Goal: Transaction & Acquisition: Book appointment/travel/reservation

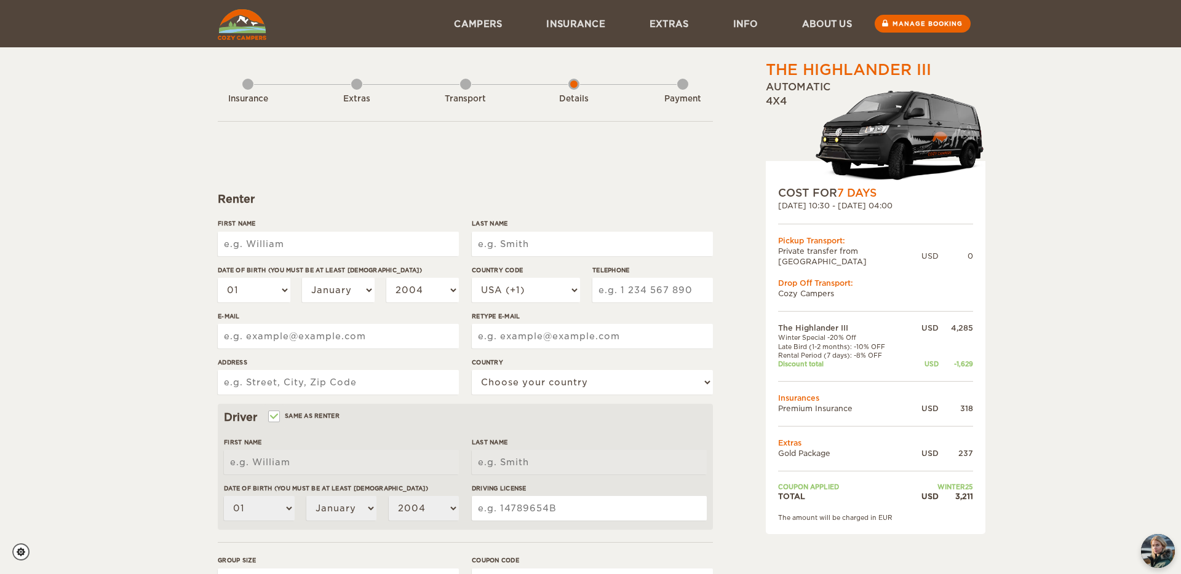
click at [264, 244] on input "First Name" at bounding box center [338, 244] width 241 height 25
type input "[PERSON_NAME]"
type input "Khan"
click at [280, 242] on input "First Name" at bounding box center [338, 244] width 241 height 25
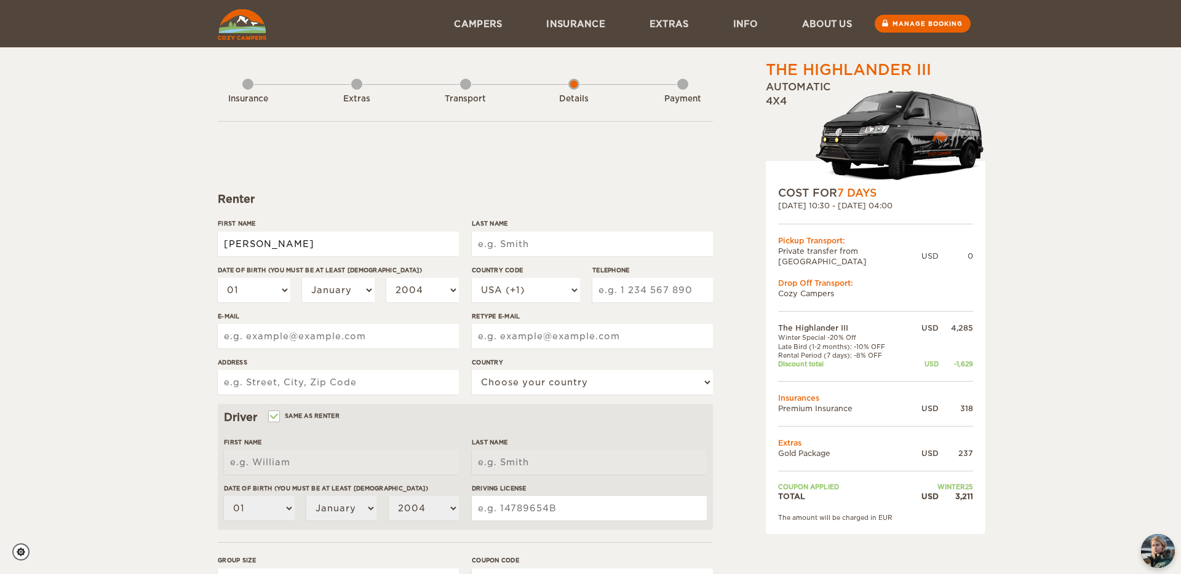
type input "[PERSON_NAME]"
type input "Khan"
click at [280, 295] on select "01 02 03 04 05 06 07 08 09 10 11 12 13 14 15 16 17 18 19 20 21 22 23 24 25 26 2…" at bounding box center [254, 290] width 73 height 25
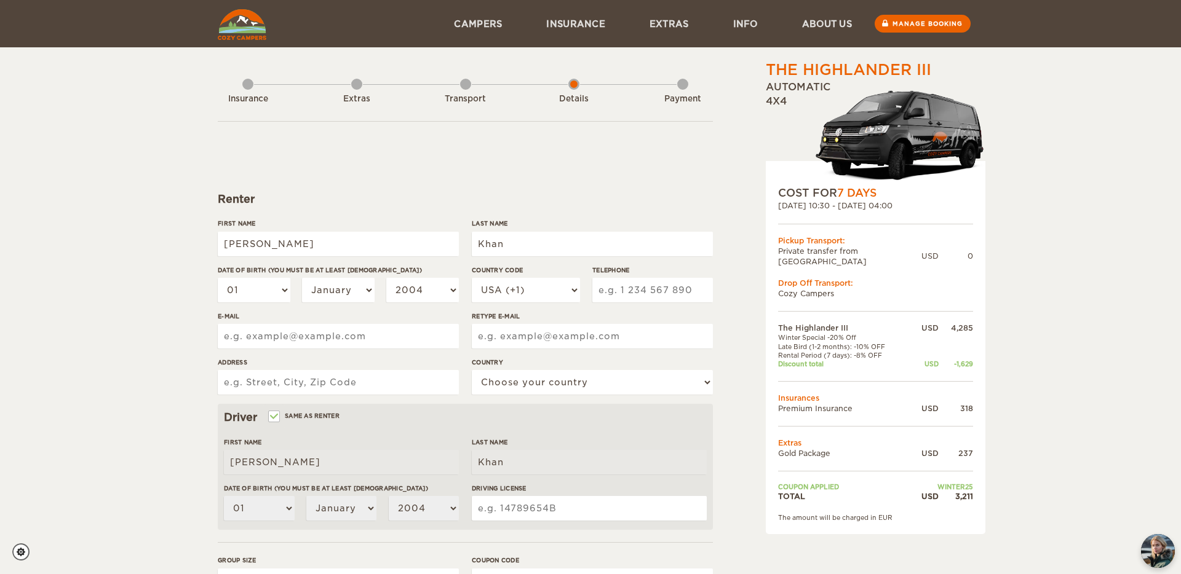
click at [464, 90] on div "Transport" at bounding box center [465, 96] width 11 height 49
click at [309, 252] on input "First Name" at bounding box center [338, 244] width 241 height 25
type input "[PERSON_NAME]"
type input "Khan"
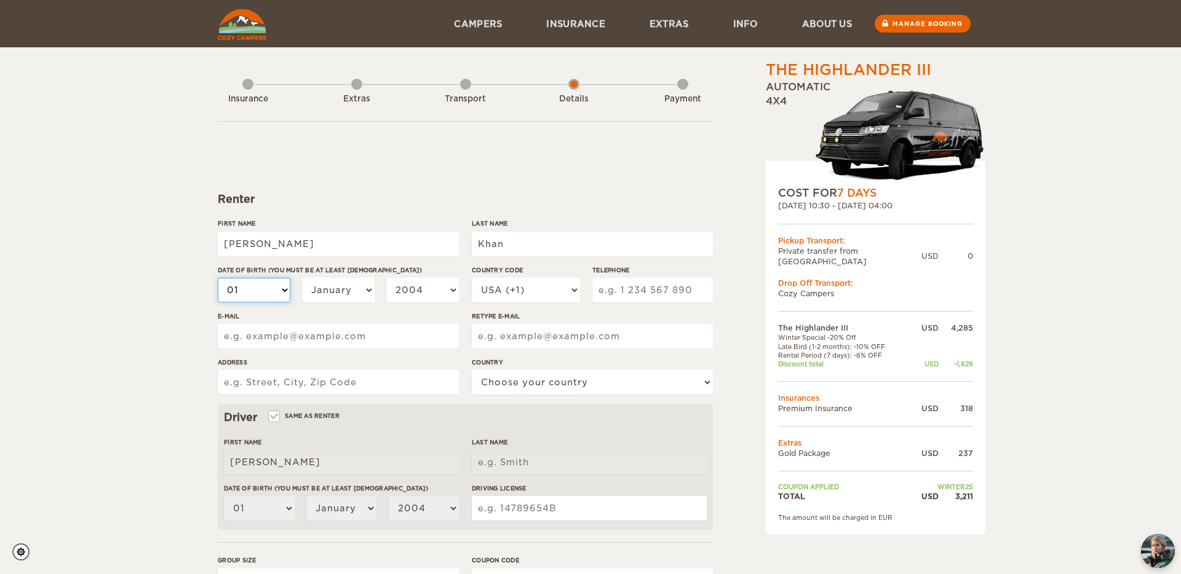
type input "Khan"
click at [244, 296] on select "01 02 03 04 05 06 07 08 09 10 11 12 13 14 15 16 17 18 19 20 21 22 23 24 25 26 2…" at bounding box center [254, 290] width 73 height 25
select select "18"
click at [335, 279] on select "January February March April May June July August September October November De…" at bounding box center [338, 290] width 73 height 25
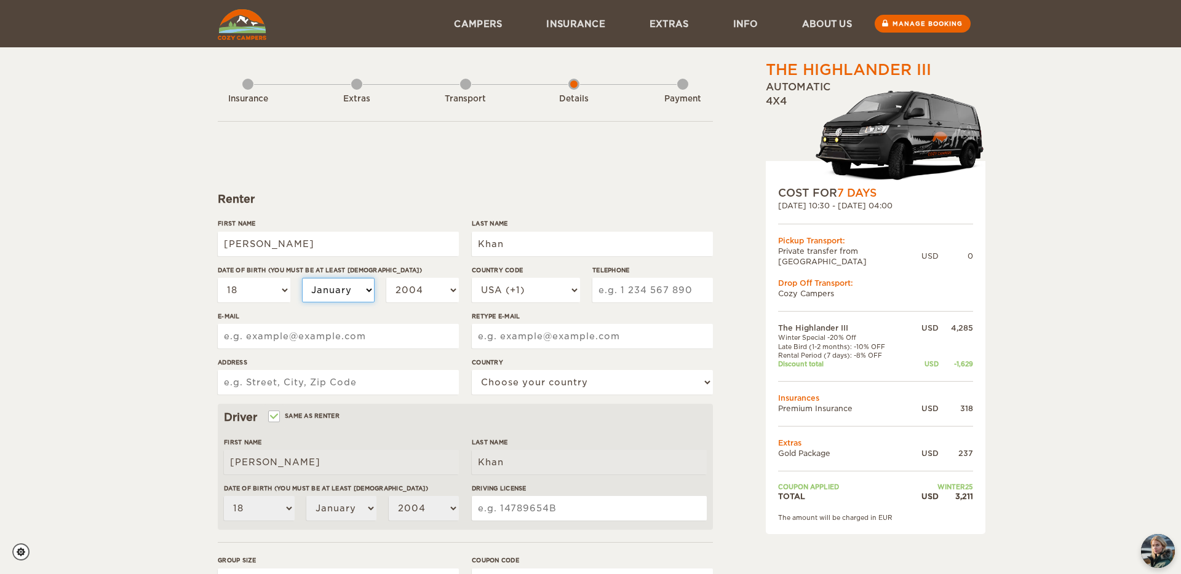
select select "08"
click at [429, 290] on select "2004 2003 2002 2001 2000 1999 1998 1997 1996 1995 1994 1993 1992 1991 1990 1989…" at bounding box center [422, 290] width 73 height 25
select select "1987"
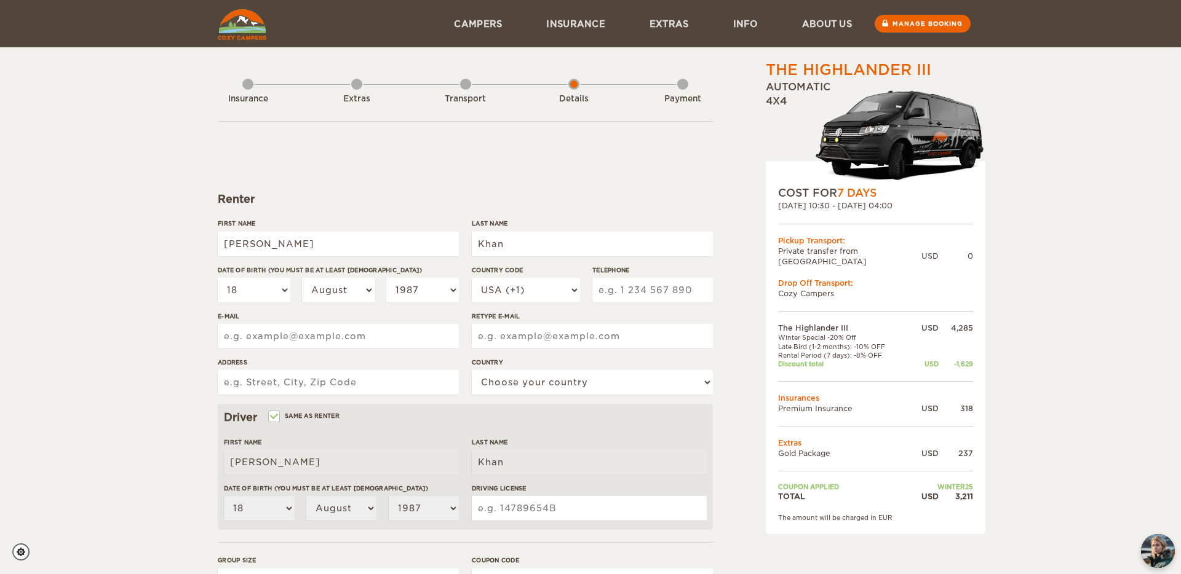
click at [640, 290] on input "Telephone" at bounding box center [652, 290] width 121 height 25
type input "7735167503"
click at [272, 332] on input "E-mail" at bounding box center [338, 336] width 241 height 25
type input "fxnkhn@gmail.com"
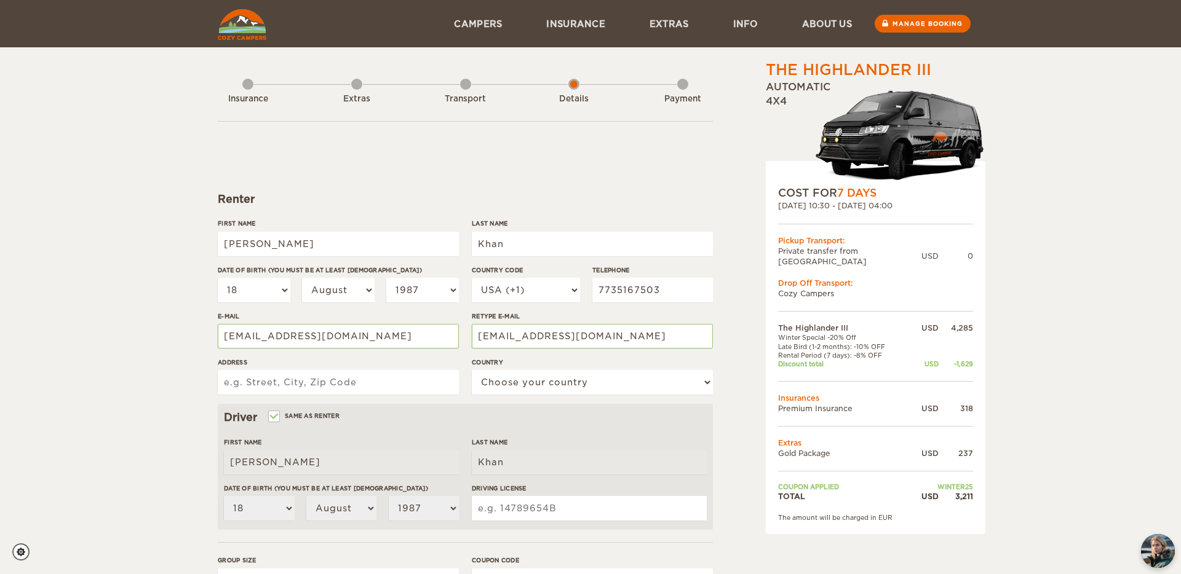
click at [255, 382] on input "Address" at bounding box center [338, 382] width 241 height 25
type input "7001 Longford Trl"
select select "222"
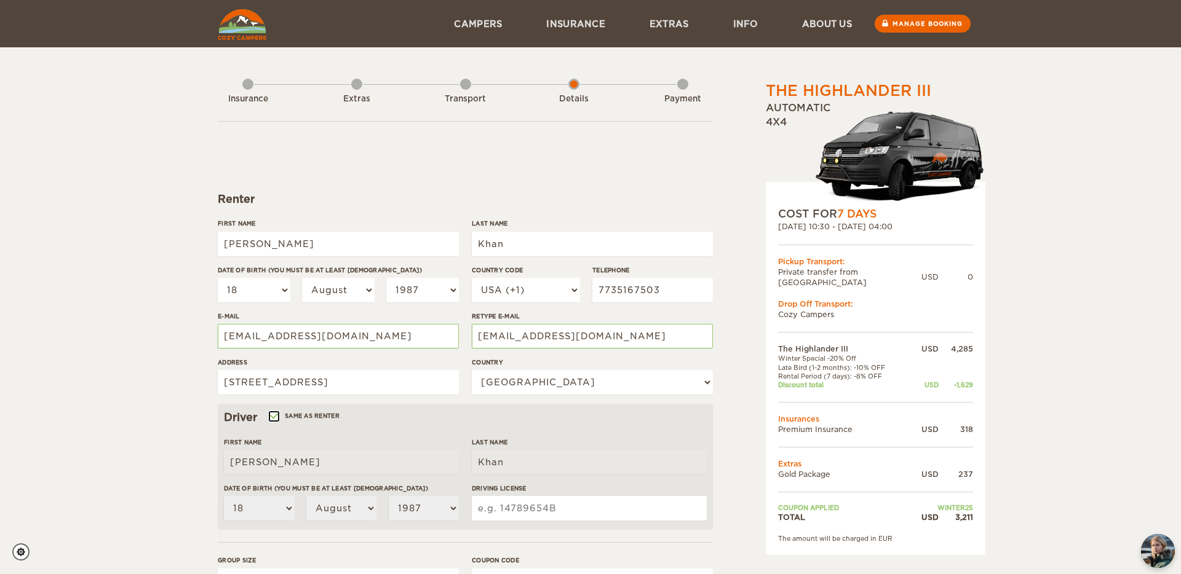
scroll to position [216, 0]
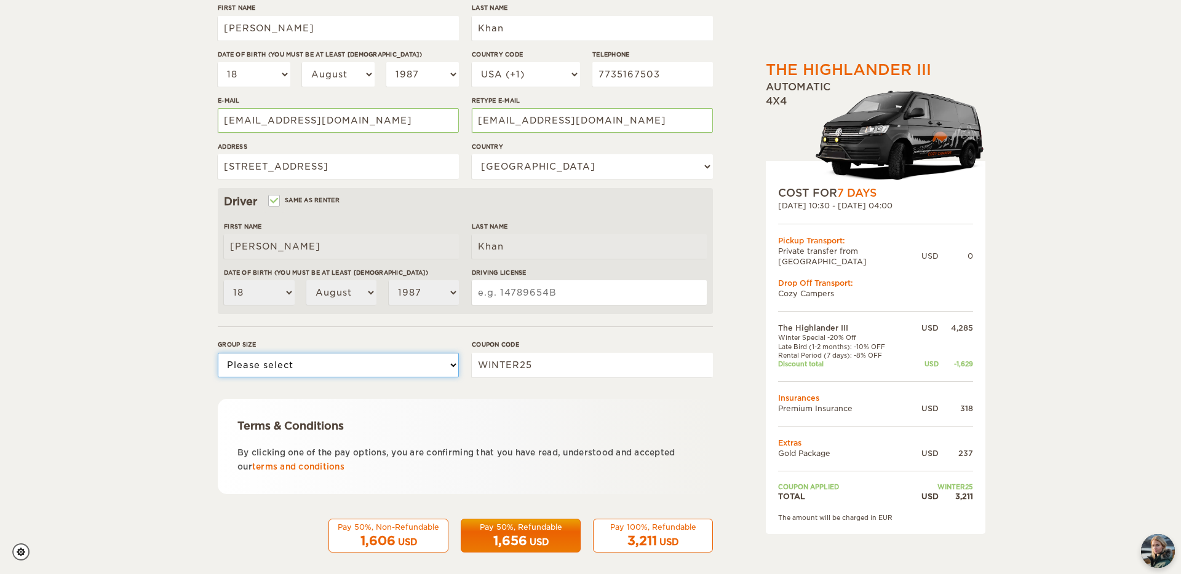
click at [304, 373] on select "Please select 1 2 3" at bounding box center [338, 365] width 241 height 25
select select "3"
click at [214, 397] on div "The Highlander III Expand Collapse Total 3,211 USD Automatic 4x4 COST FOR 7 Day…" at bounding box center [590, 208] width 760 height 728
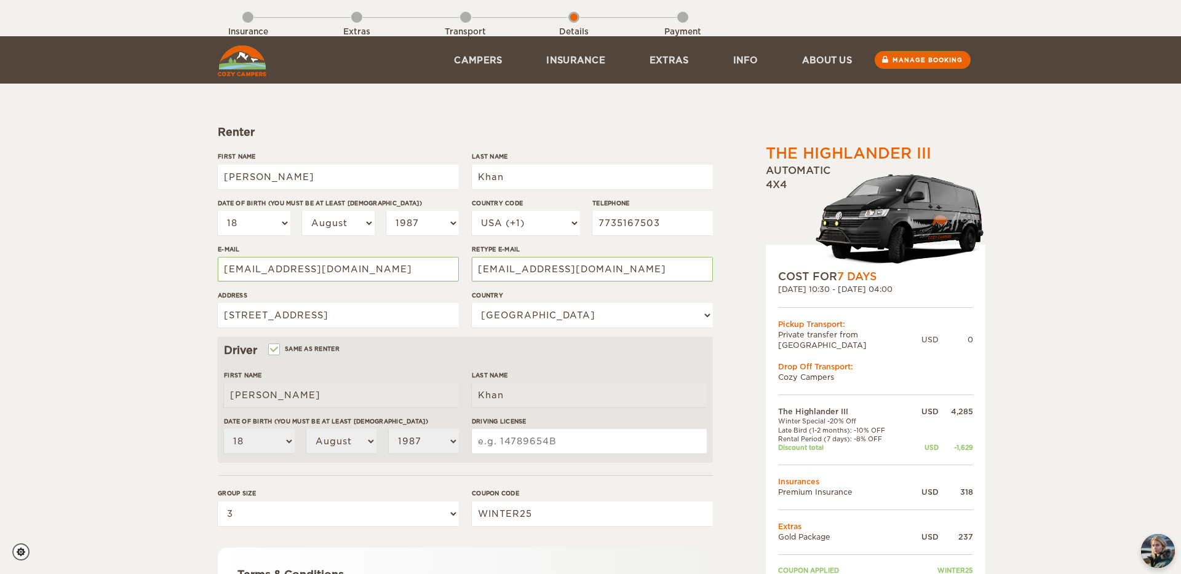
scroll to position [210, 0]
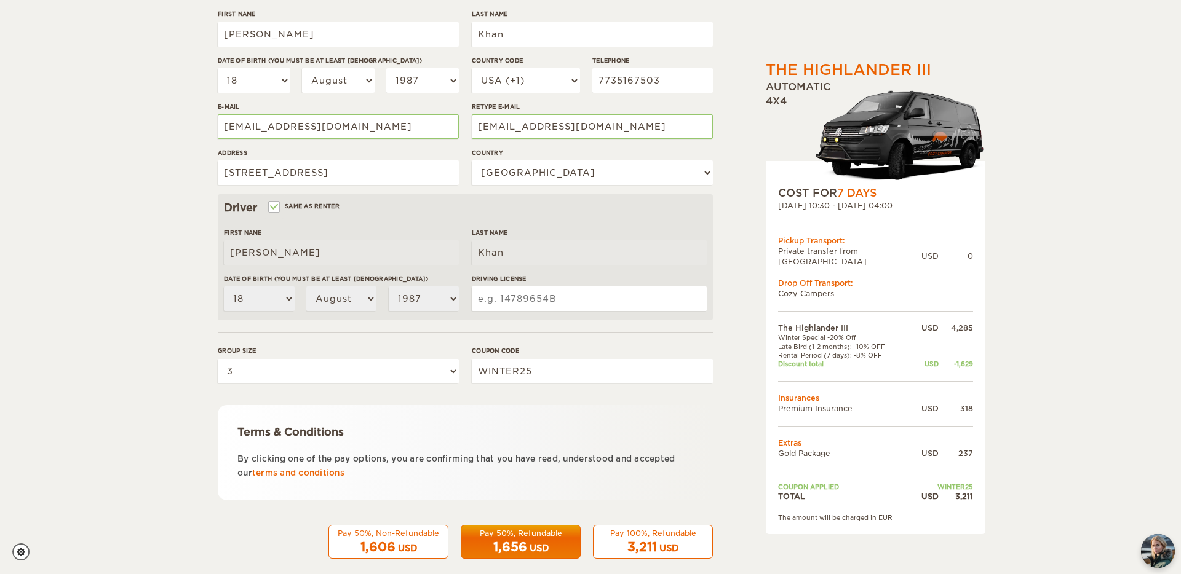
click at [510, 304] on input "Driving License" at bounding box center [589, 299] width 235 height 25
click at [504, 298] on input "Driving License" at bounding box center [589, 299] width 235 height 25
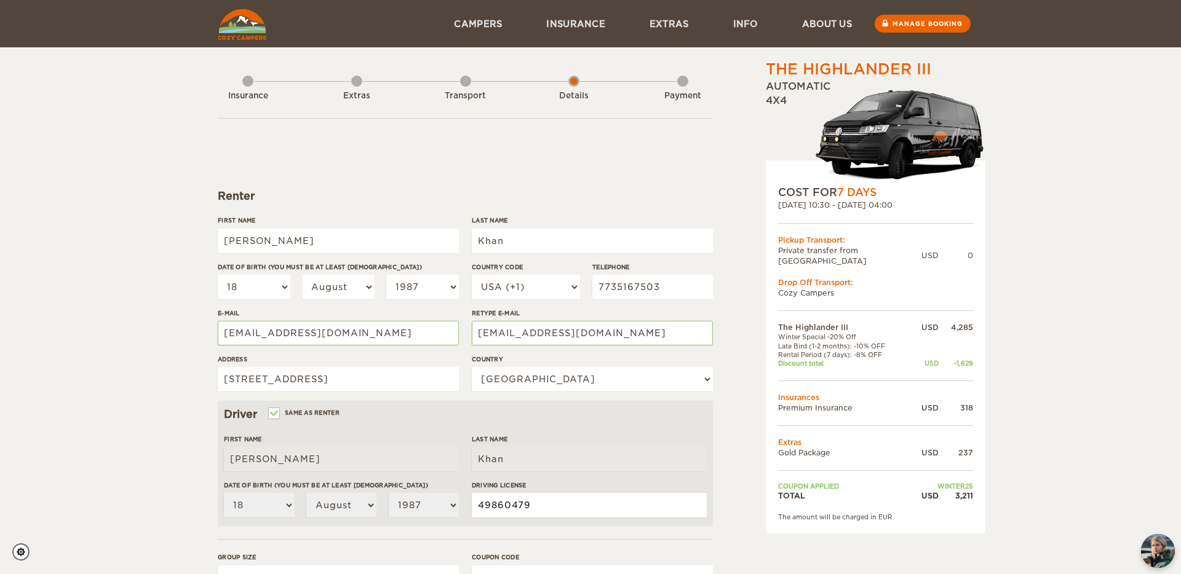
scroll to position [2, 0]
type input "49860479"
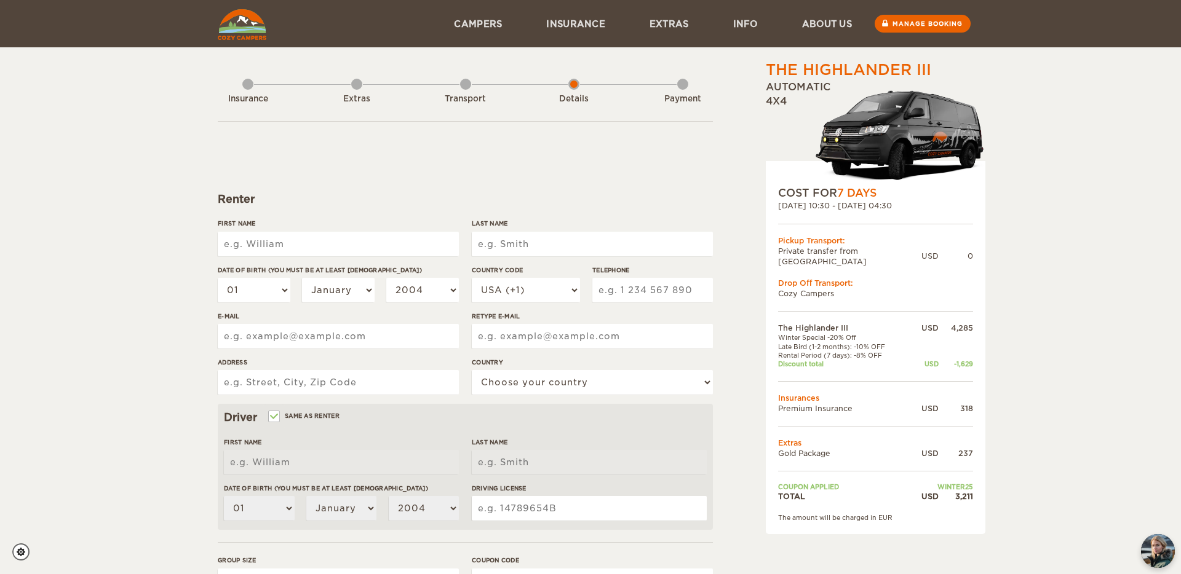
click at [282, 250] on input "First Name" at bounding box center [338, 244] width 241 height 25
type input "[PERSON_NAME]"
type input "Khan"
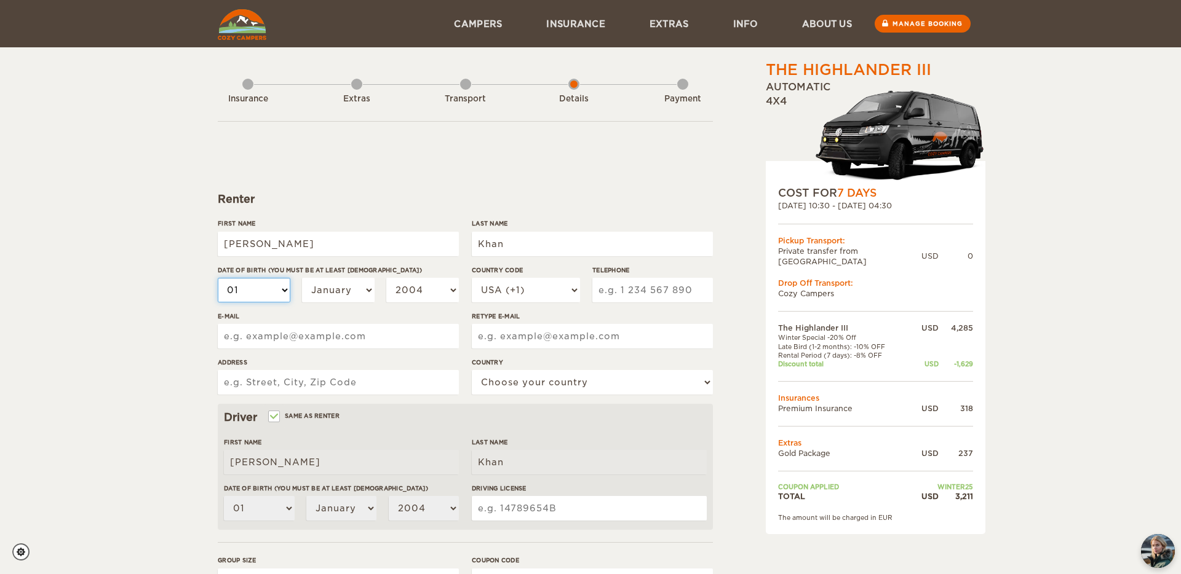
select select "10"
select select "18"
select select "04"
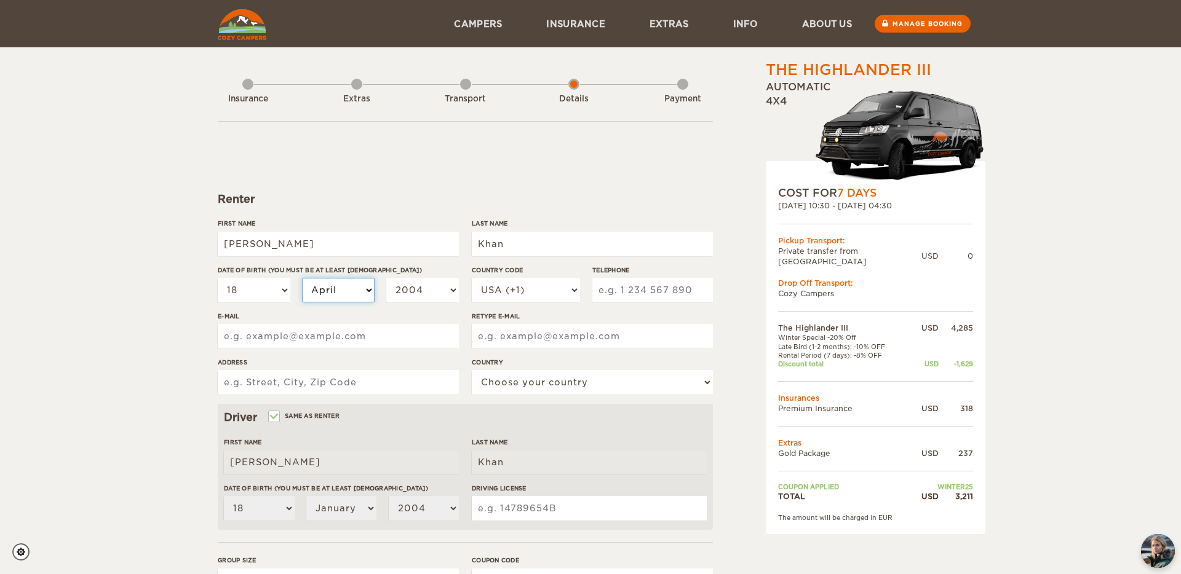
select select "04"
select select "08"
select select "1999"
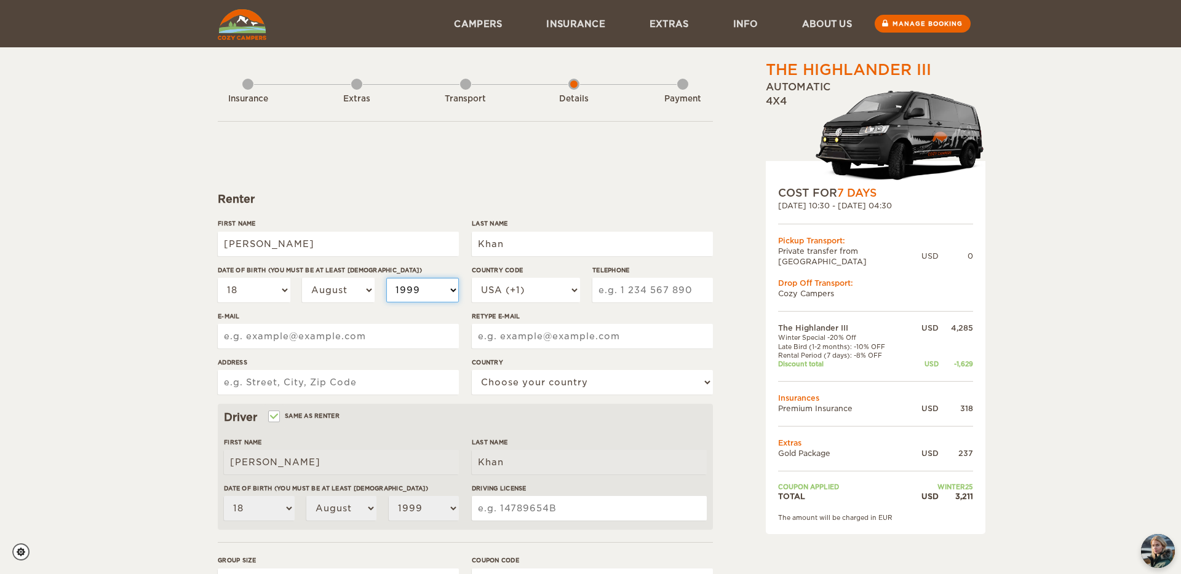
click at [420, 297] on select "2004 2003 2002 2001 2000 1999 1998 1997 1996 1995 1994 1993 1992 1991 1990 1989…" at bounding box center [422, 290] width 73 height 25
select select "1987"
click at [620, 290] on input "Telephone" at bounding box center [652, 290] width 121 height 25
type input "7735167503"
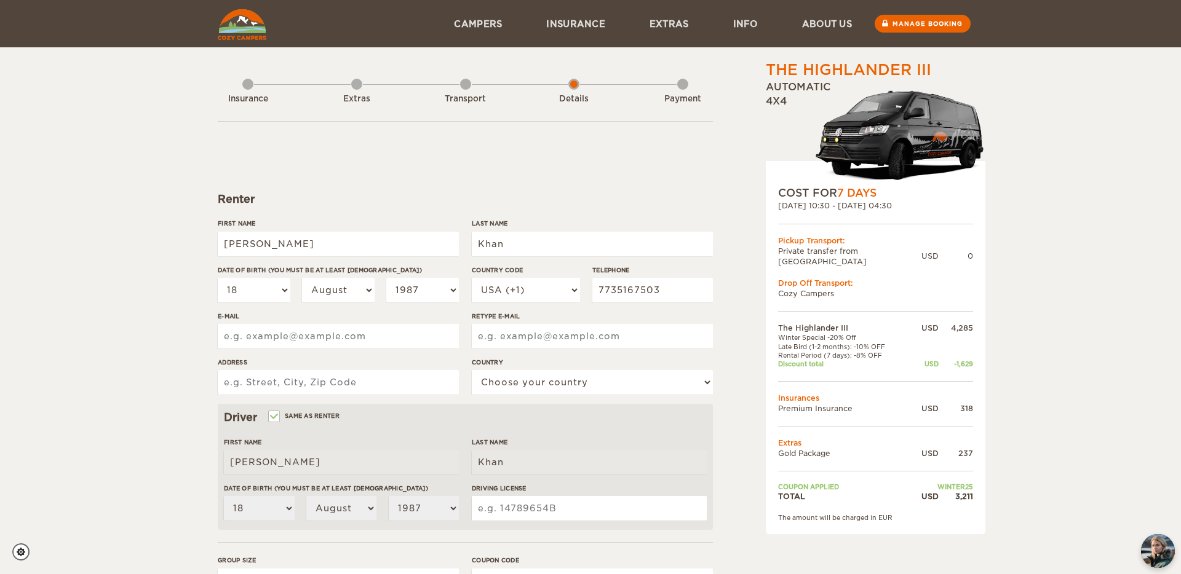
click at [301, 339] on input "E-mail" at bounding box center [338, 336] width 241 height 25
type input "fxnkhn@gmail.com"
click at [299, 378] on input "Address" at bounding box center [338, 382] width 241 height 25
type input "7001 Longford Trl"
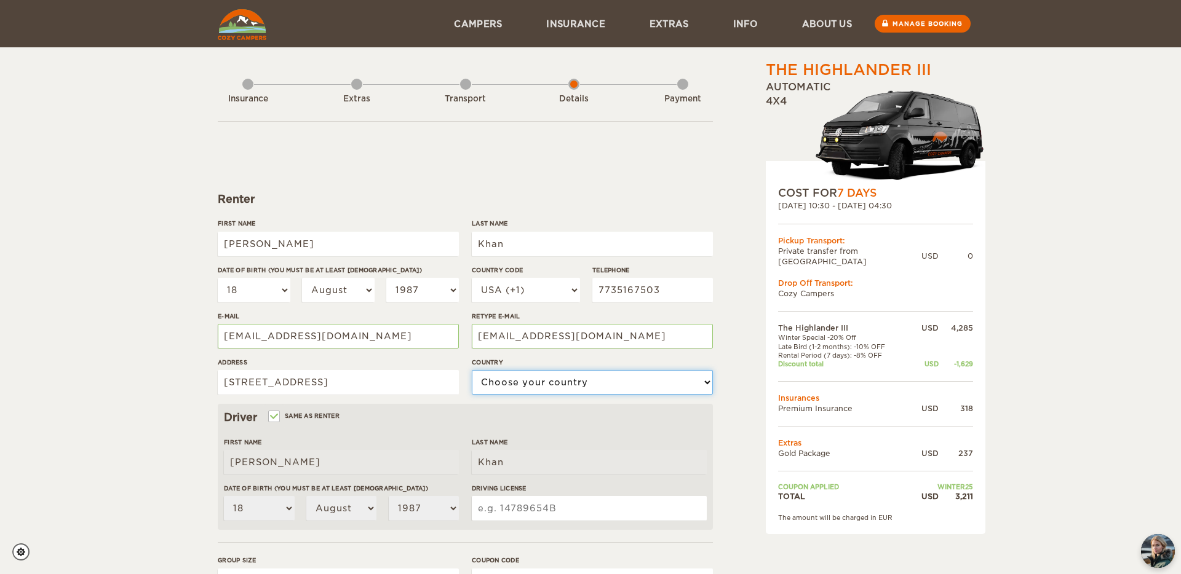
select select "222"
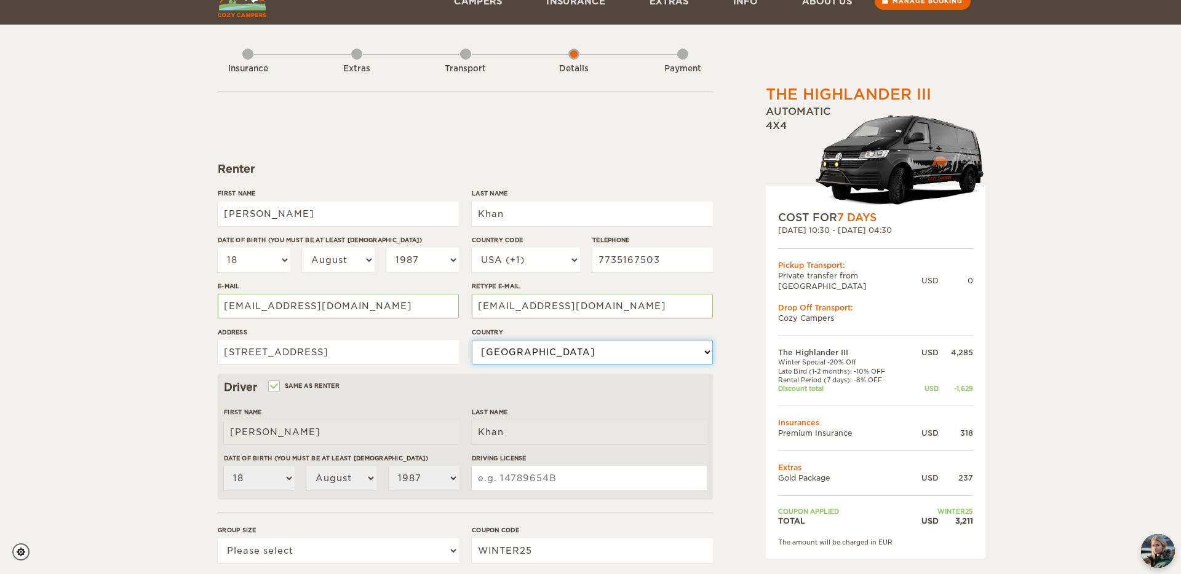
scroll to position [57, 0]
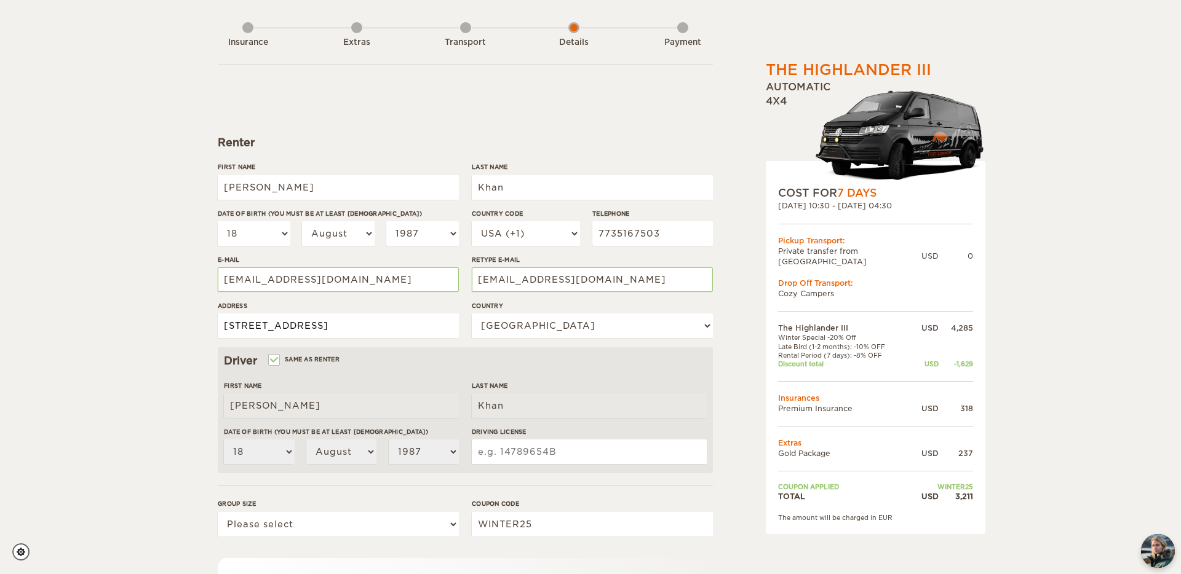
click at [333, 329] on input "7001 Longford Trl" at bounding box center [338, 326] width 241 height 25
drag, startPoint x: 424, startPoint y: 333, endPoint x: 362, endPoint y: 324, distance: 62.8
click at [362, 324] on input "7001 Longford Trl, Austin, 78754, Tx" at bounding box center [338, 326] width 241 height 25
type input "[STREET_ADDRESS]"
click at [145, 432] on div "The Highlander III Expand Collapse Total 3,211 USD Automatic 4x4 COST FOR 7 Day…" at bounding box center [590, 343] width 1181 height 800
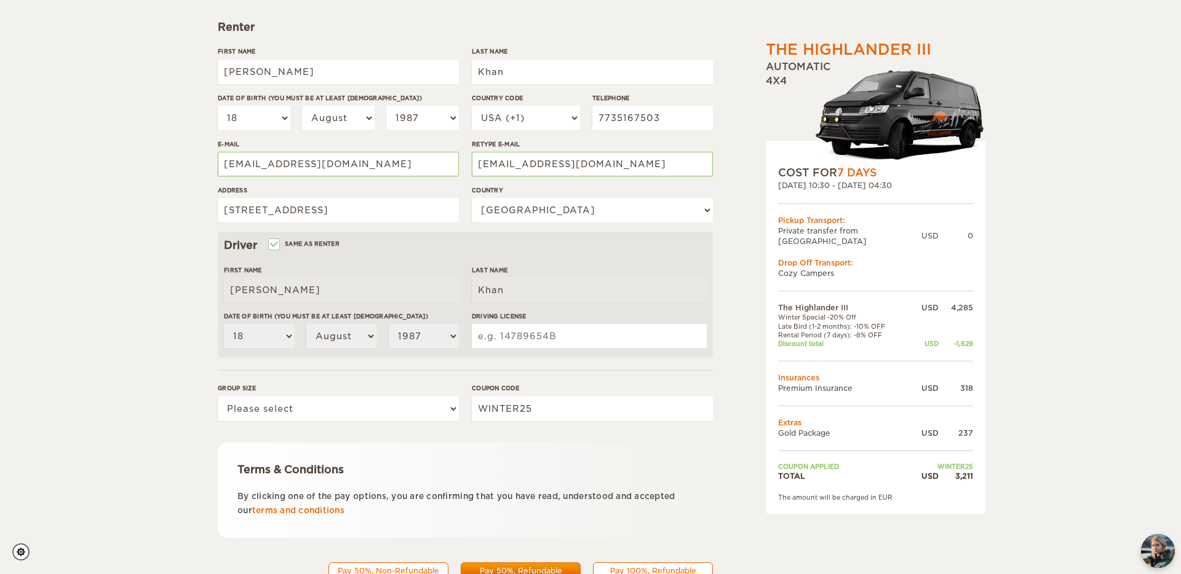
scroll to position [225, 0]
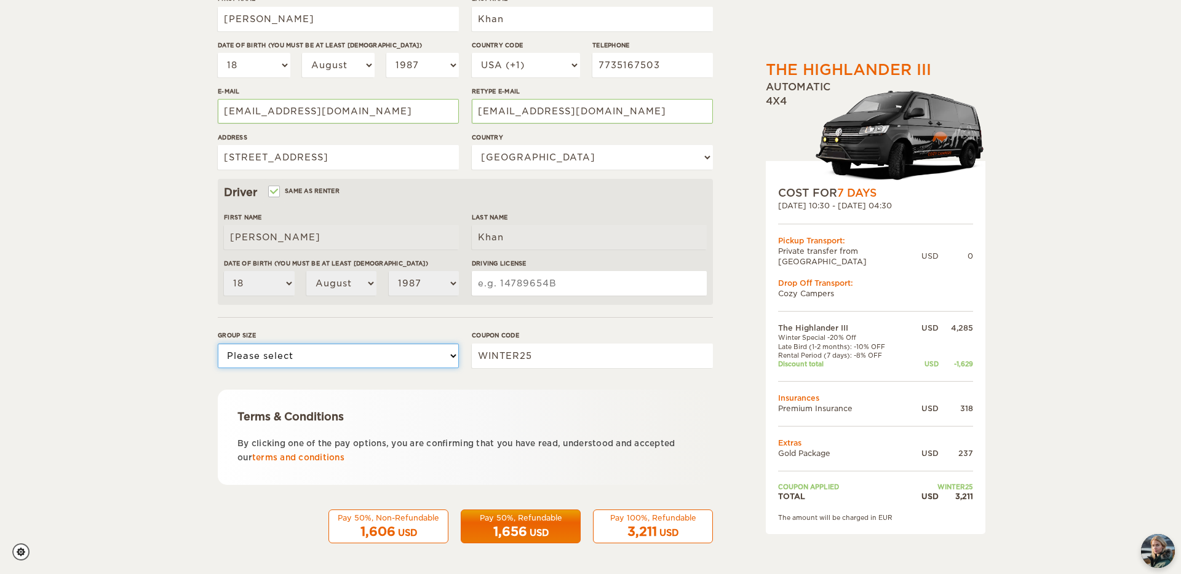
click at [300, 359] on select "Please select 1 2 3" at bounding box center [338, 356] width 241 height 25
select select "3"
click at [173, 392] on div "The Highlander III Expand Collapse Total 3,211 USD Automatic 4x4 COST FOR 7 Day…" at bounding box center [590, 175] width 1181 height 800
click at [533, 287] on input "Driving License" at bounding box center [589, 283] width 235 height 25
type input "49860479"
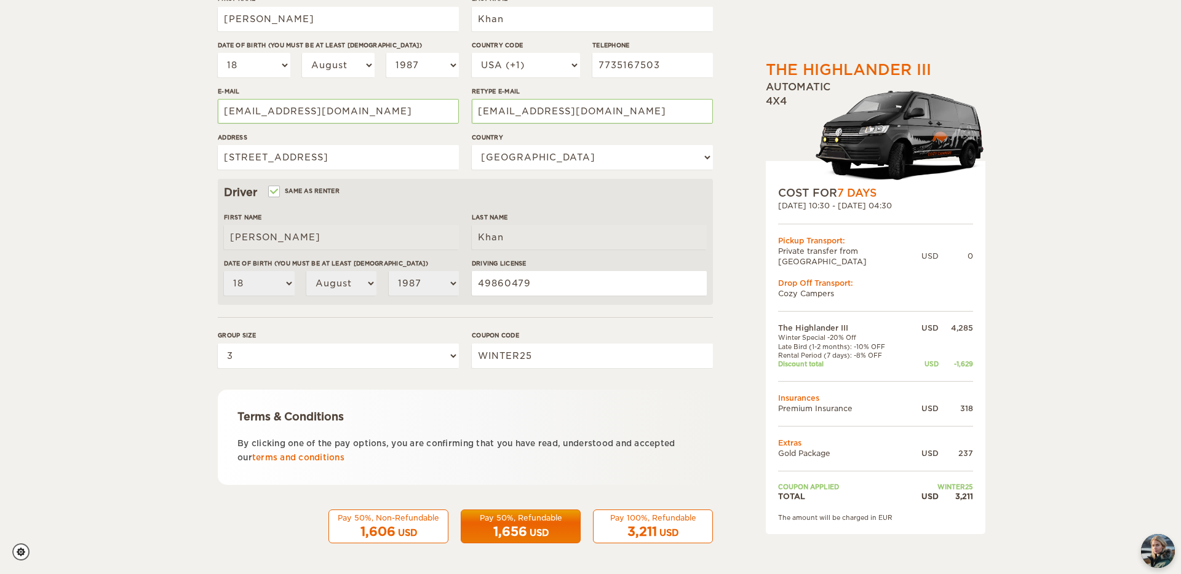
click at [505, 536] on span "1,656" at bounding box center [510, 532] width 34 height 15
click at [534, 519] on div "Pay 50%, Refundable" at bounding box center [521, 518] width 104 height 10
click at [656, 528] on div "3,211 USD" at bounding box center [653, 532] width 104 height 18
click at [383, 531] on span "1,606" at bounding box center [377, 532] width 35 height 15
click at [637, 538] on span "3,211" at bounding box center [642, 532] width 30 height 15
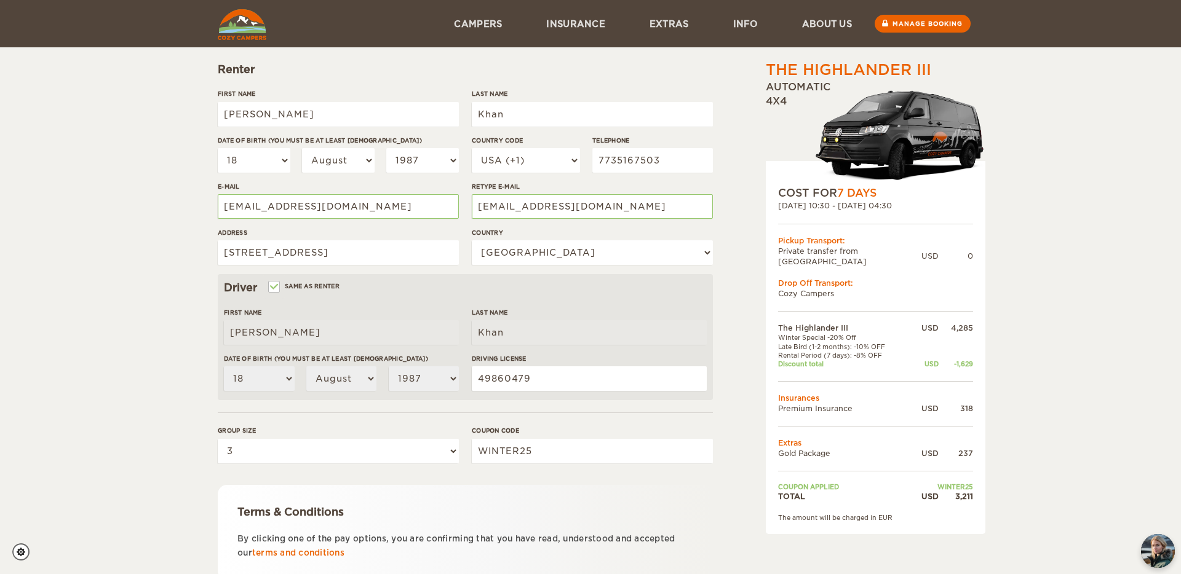
scroll to position [0, 0]
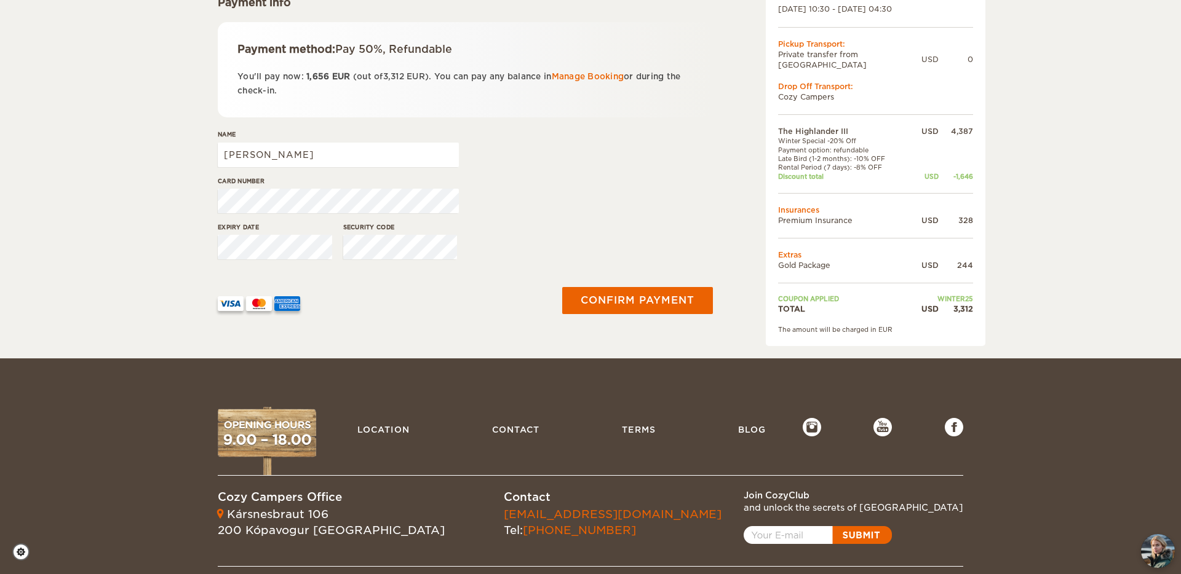
scroll to position [204, 0]
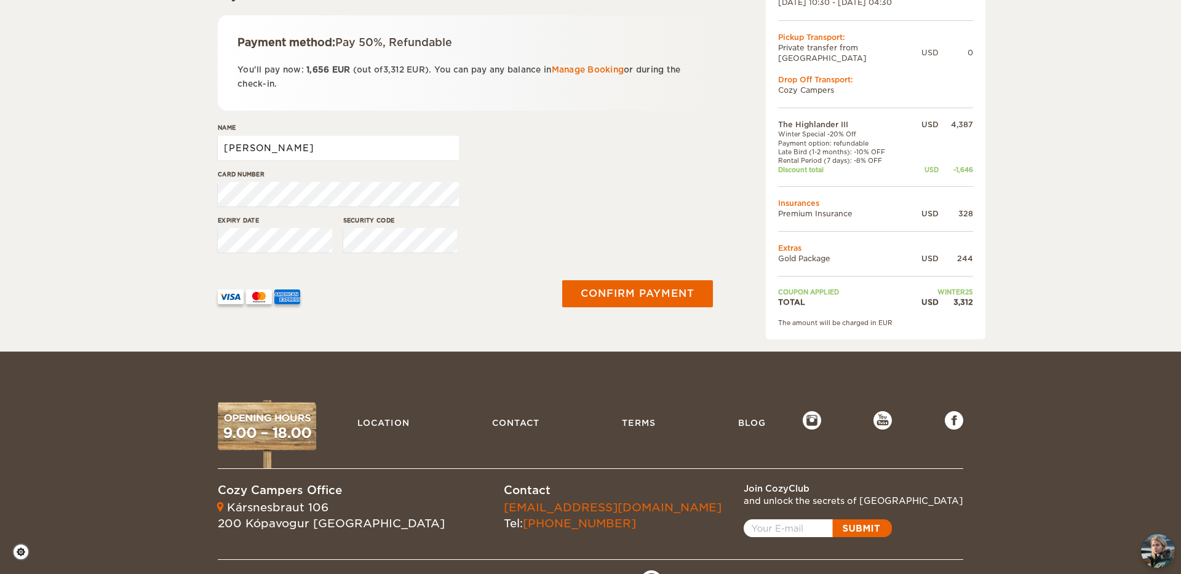
click at [372, 153] on input "[PERSON_NAME]" at bounding box center [338, 148] width 241 height 25
type input "[PERSON_NAME] [PERSON_NAME]"
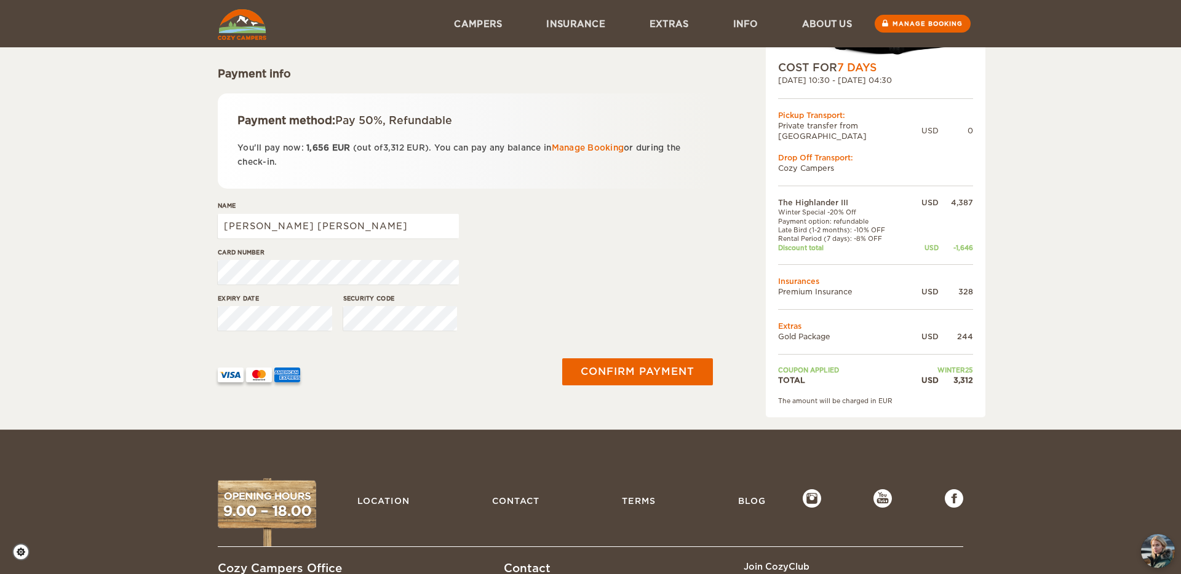
scroll to position [108, 0]
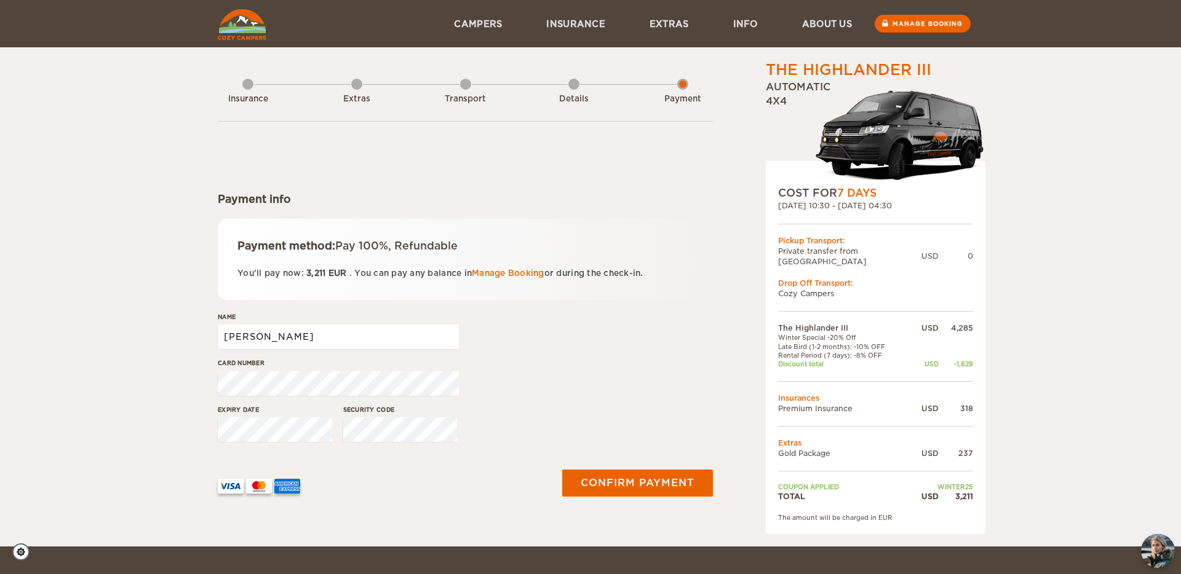
click at [358, 341] on input "[PERSON_NAME]" at bounding box center [338, 337] width 241 height 25
type input "Mohammad Faizan Khan"
click at [346, 336] on input "[PERSON_NAME]" at bounding box center [338, 337] width 241 height 25
type input "[PERSON_NAME] [PERSON_NAME]"
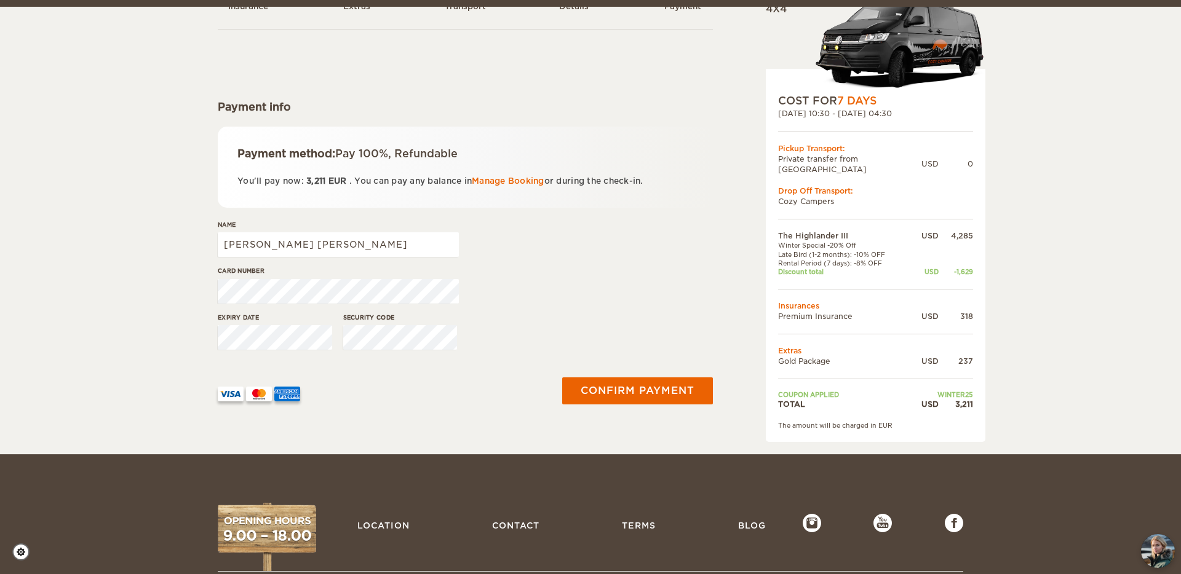
scroll to position [99, 0]
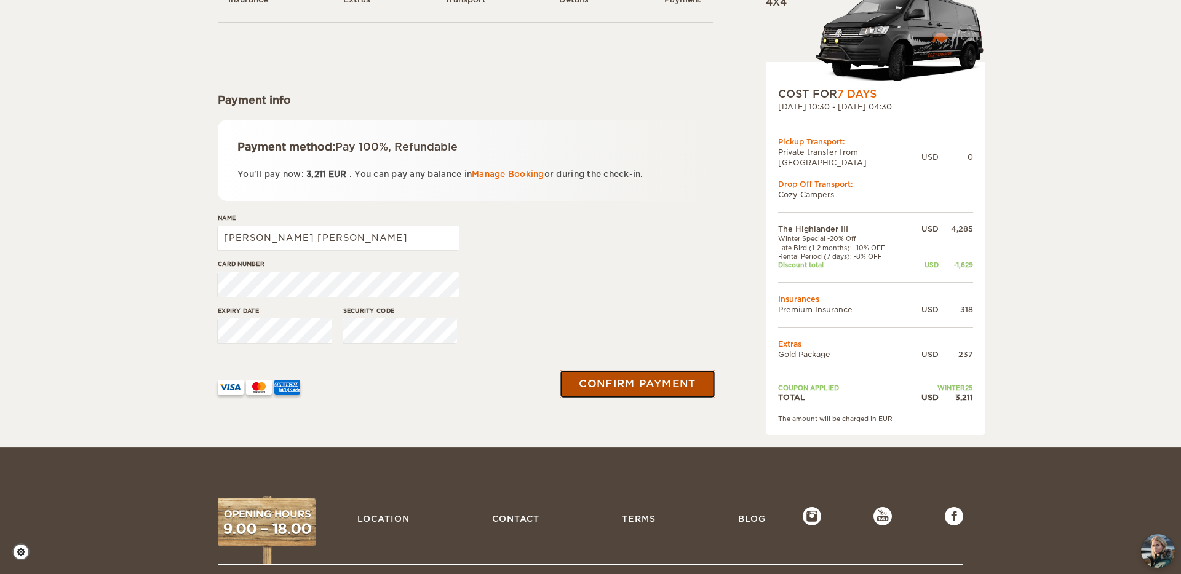
click at [622, 384] on button "Confirm payment" at bounding box center [637, 384] width 155 height 28
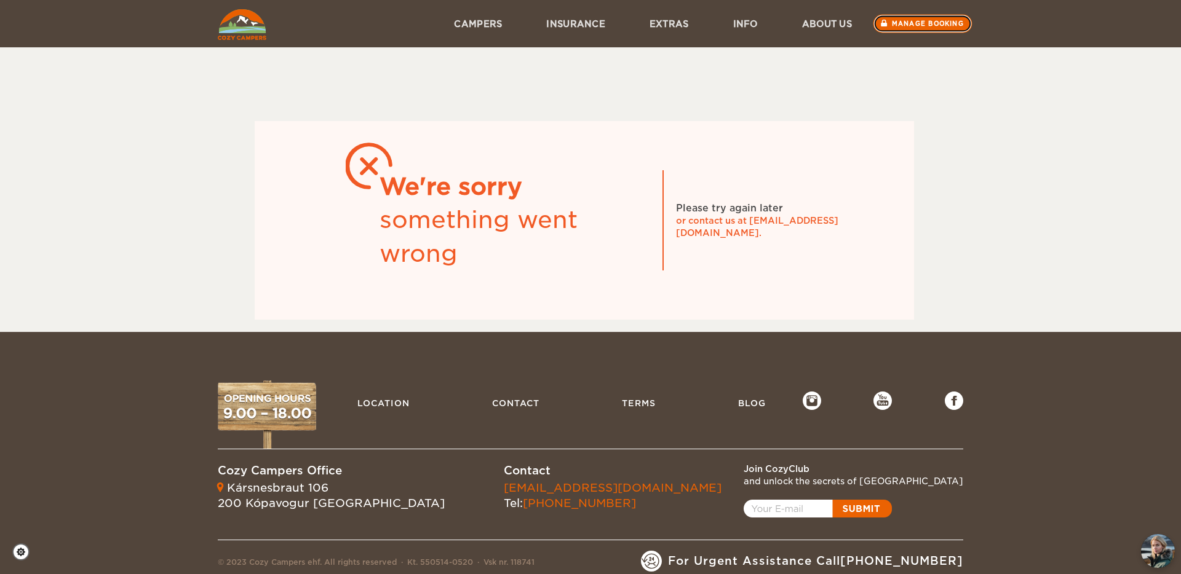
click at [941, 30] on link "Manage booking" at bounding box center [922, 24] width 99 height 18
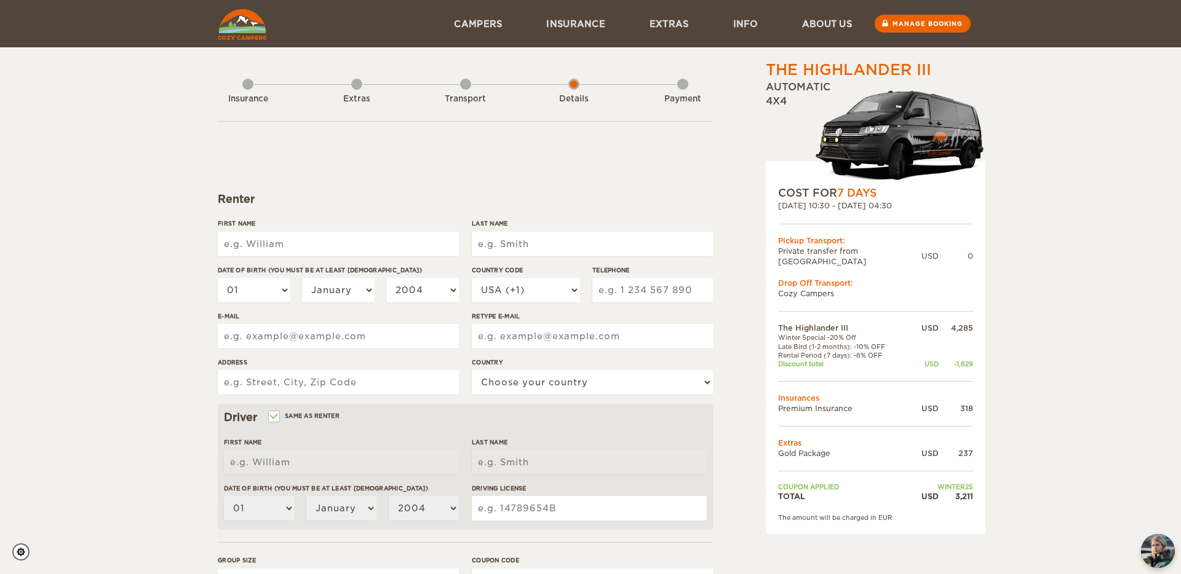
click at [261, 253] on input "First Name" at bounding box center [338, 244] width 241 height 25
type input "[PERSON_NAME]"
type input "Khan"
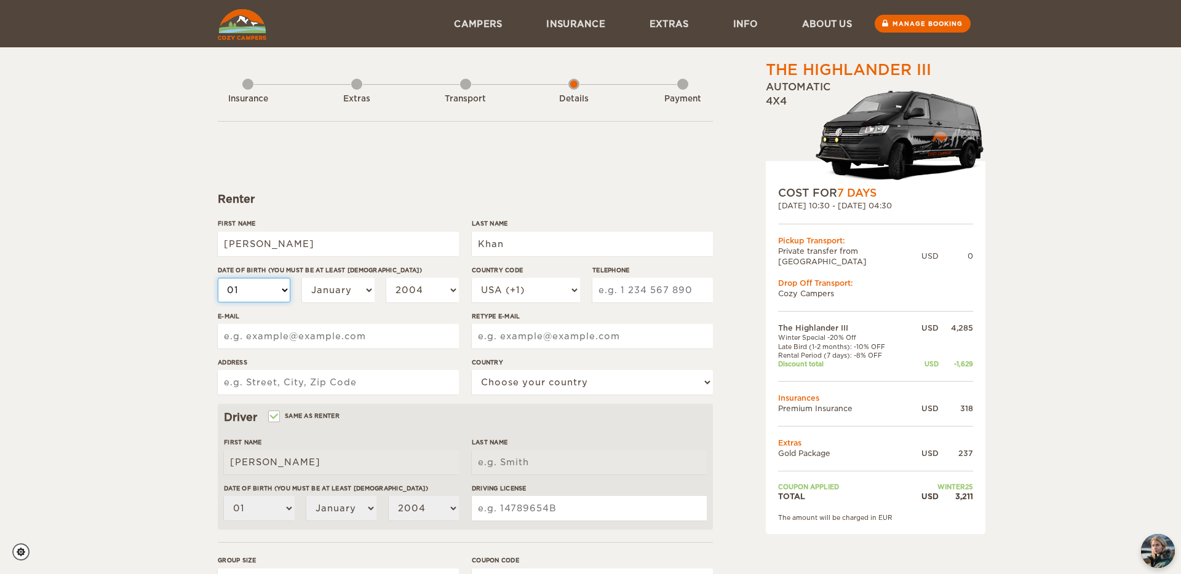
click at [256, 292] on select "01 02 03 04 05 06 07 08 09 10 11 12 13 14 15 16 17 18 19 20 21 22 23 24 25 26 2…" at bounding box center [254, 290] width 73 height 25
select select "18"
click at [346, 288] on select "January February March April May June July August September October November De…" at bounding box center [338, 290] width 73 height 25
select select "08"
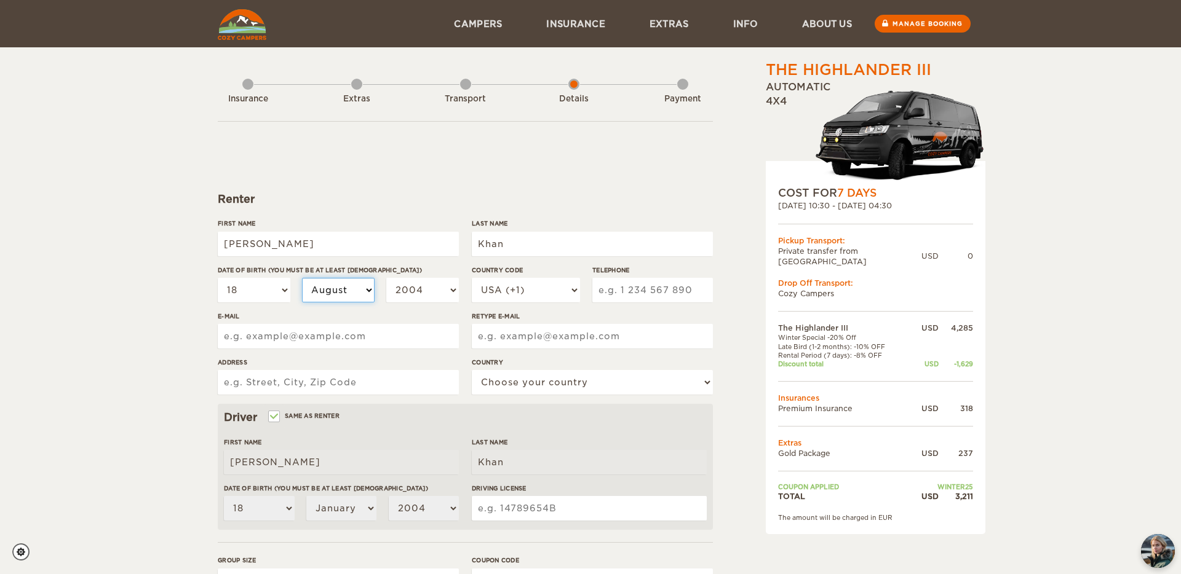
select select "08"
click at [433, 290] on select "2004 2003 2002 2001 2000 1999 1998 1997 1996 1995 1994 1993 1992 1991 1990 1989…" at bounding box center [422, 290] width 73 height 25
select select "1987"
click at [619, 291] on input "Telephone" at bounding box center [652, 290] width 121 height 25
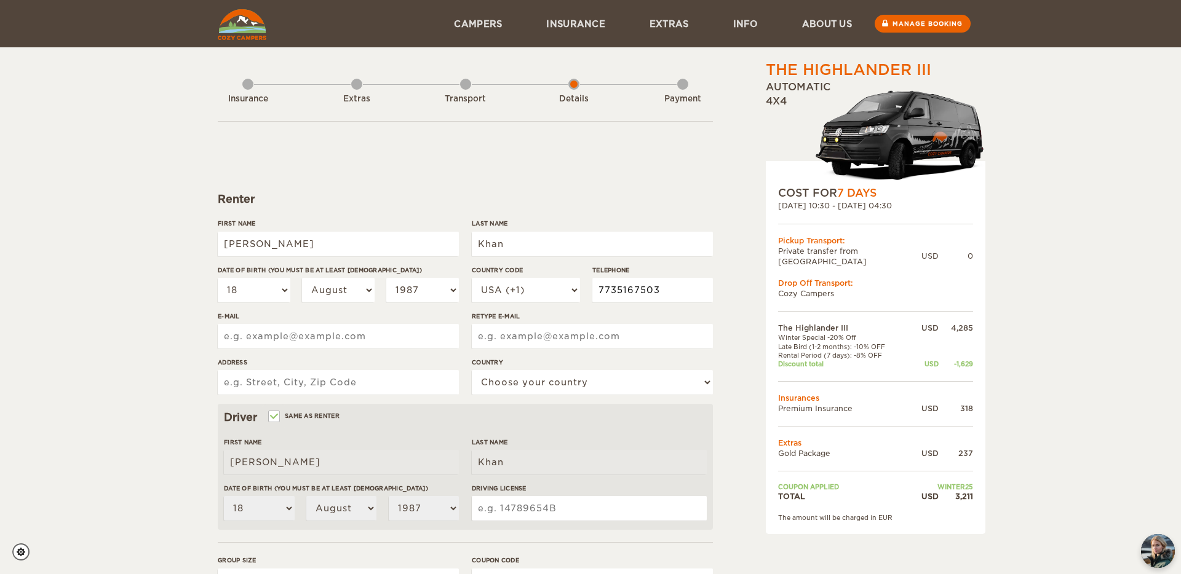
type input "7735167503"
click at [362, 339] on input "E-mail" at bounding box center [338, 336] width 241 height 25
type input "fxnkhn@gmail.com"
type input "7001 Longford Trl, Austin, TX 78754"
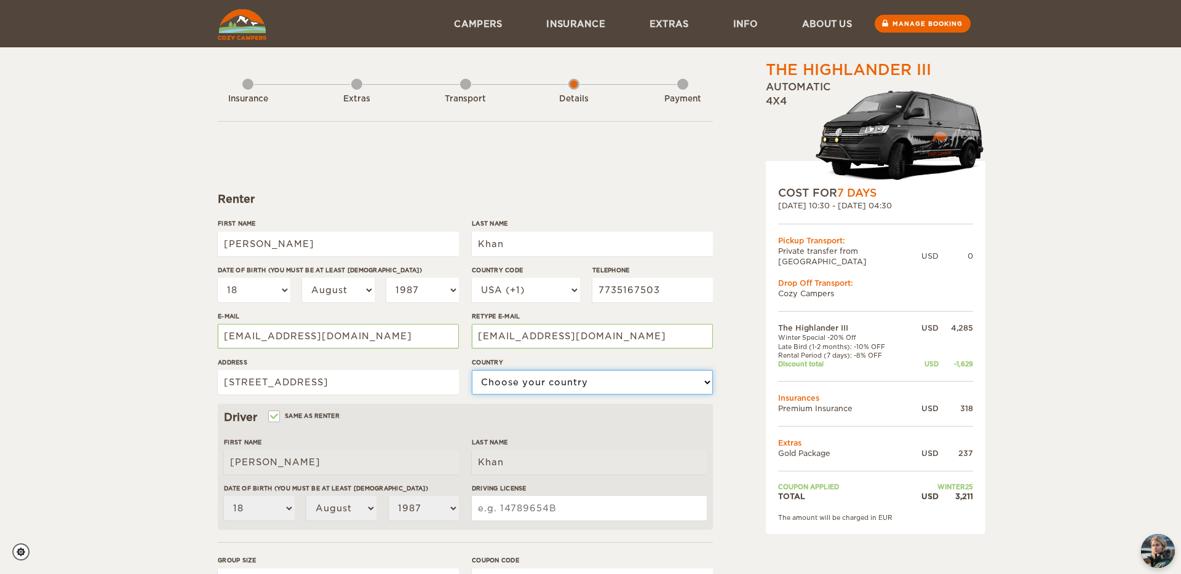
click at [529, 386] on select "Choose your country United States United Kingdom Germany Afghanistan Albania Al…" at bounding box center [592, 382] width 241 height 25
select select "222"
click at [110, 458] on div "The Highlander III Expand Collapse Total 3,211 USD Automatic 4x4 COST FOR 7 Day…" at bounding box center [590, 400] width 1181 height 800
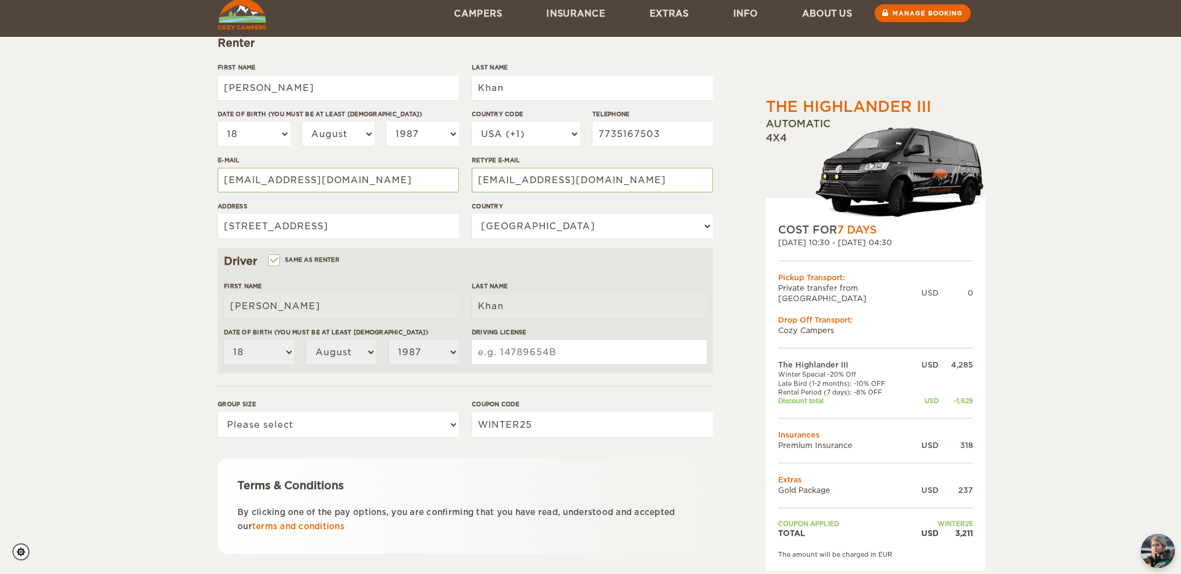
scroll to position [193, 0]
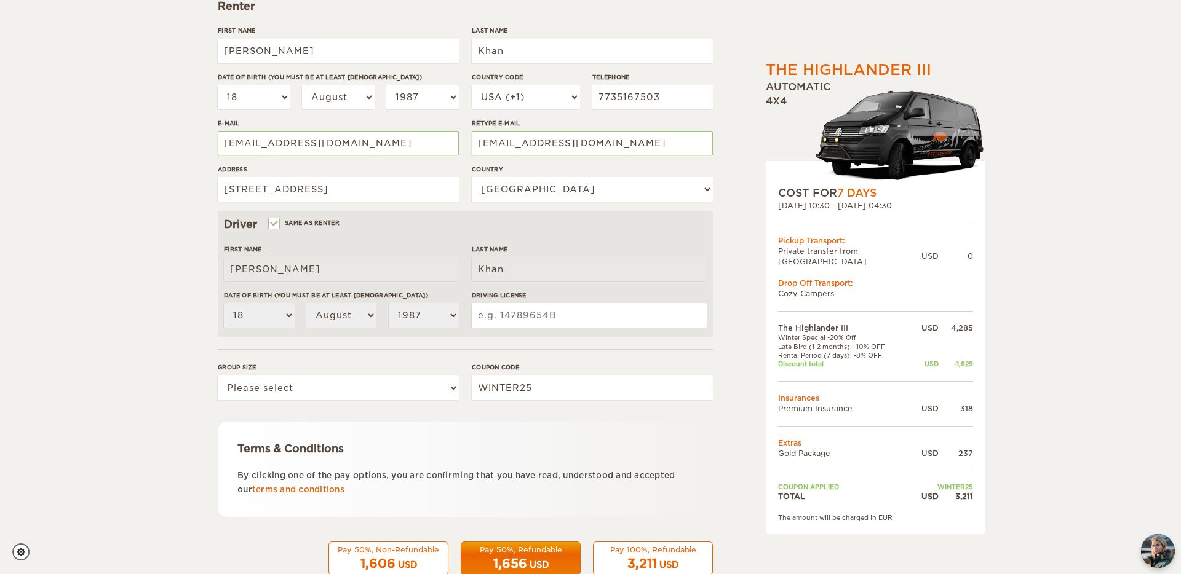
click at [536, 325] on input "Driving License" at bounding box center [589, 315] width 235 height 25
type input "49860479"
click at [271, 382] on select "Please select 1 2 3" at bounding box center [338, 388] width 241 height 25
select select "3"
click at [178, 434] on div "The Highlander III Expand Collapse Total 3,211 USD Automatic 4x4 COST FOR 7 Day…" at bounding box center [590, 207] width 1181 height 800
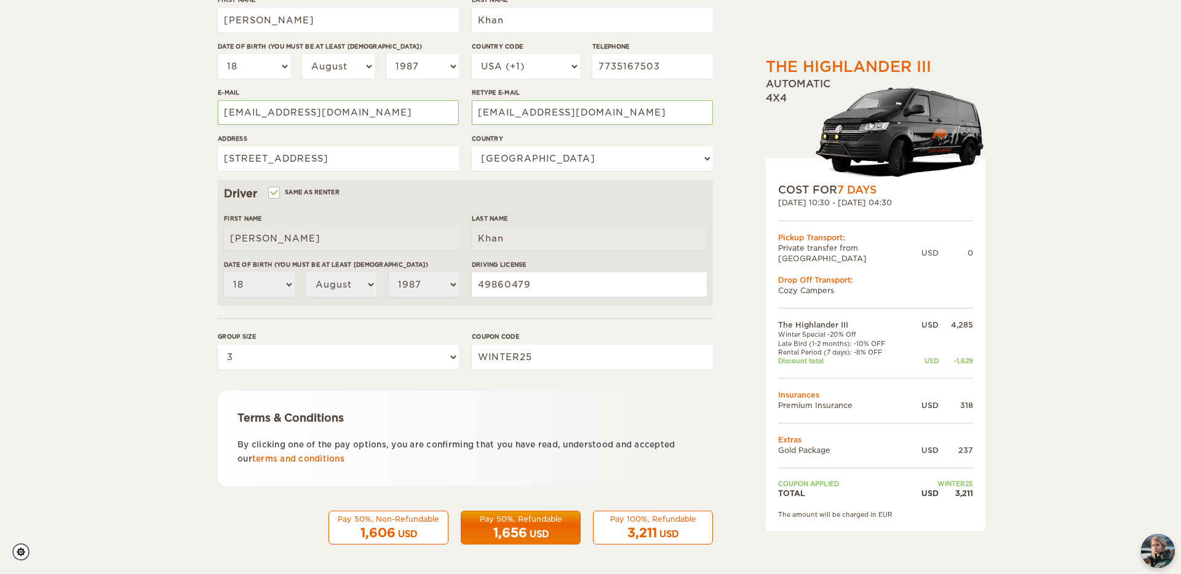
scroll to position [225, 0]
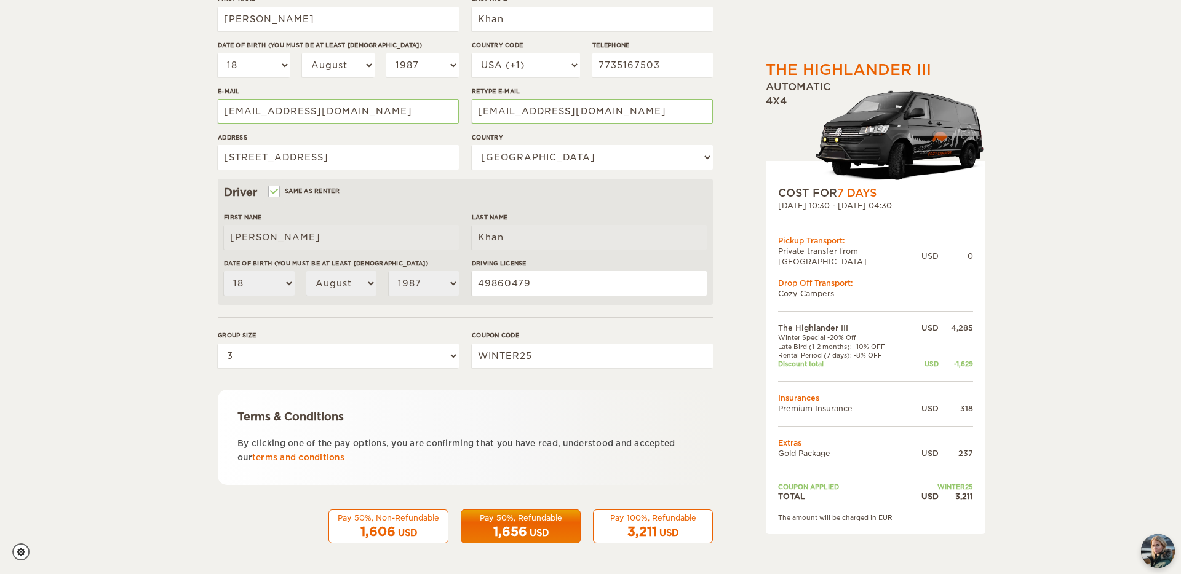
click at [641, 532] on span "3,211" at bounding box center [642, 532] width 30 height 15
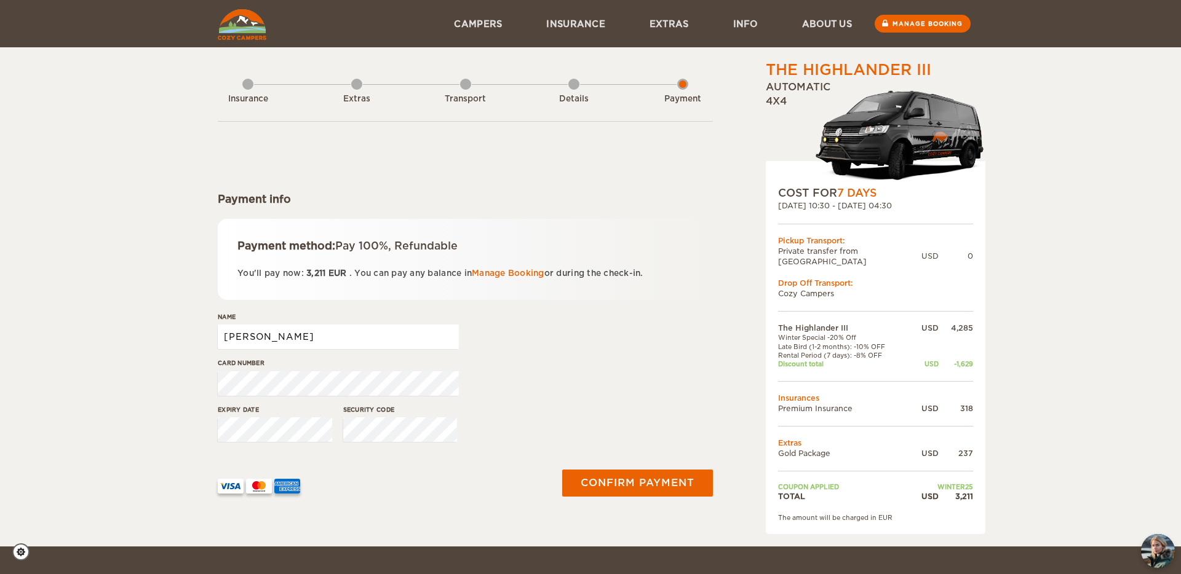
click at [355, 340] on input "[PERSON_NAME]" at bounding box center [338, 337] width 241 height 25
type input "[PERSON_NAME] [PERSON_NAME]"
click at [662, 482] on button "Confirm payment" at bounding box center [637, 483] width 155 height 28
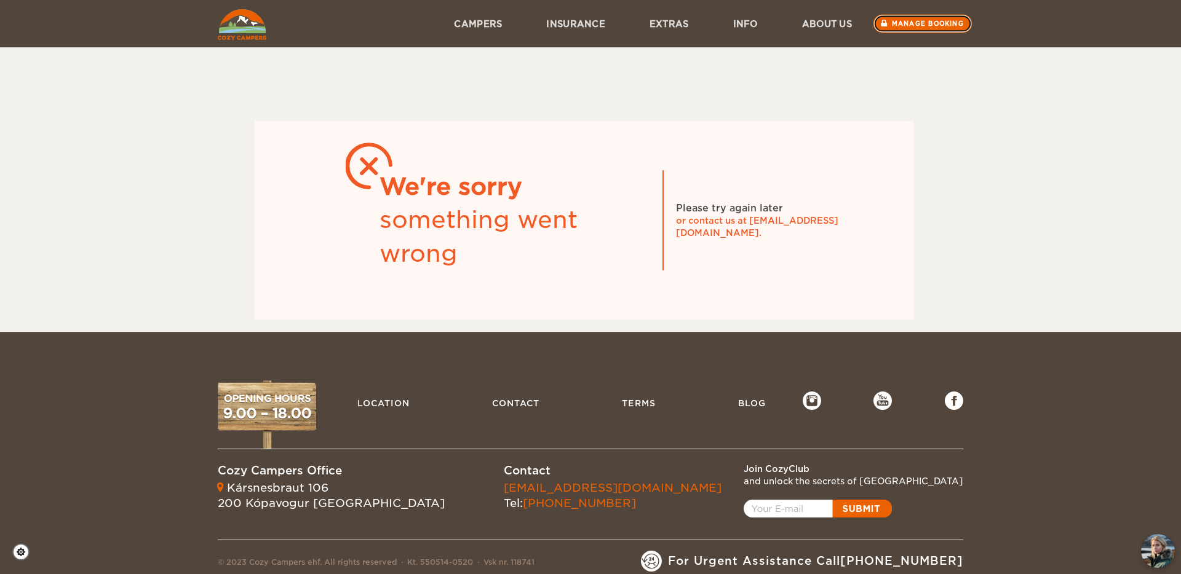
click at [920, 28] on link "Manage booking" at bounding box center [922, 24] width 99 height 18
